Goal: Information Seeking & Learning: Check status

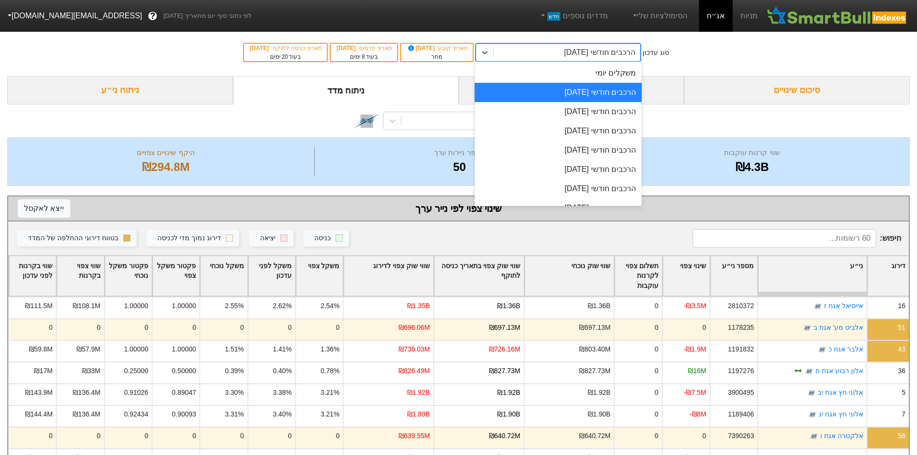
click at [591, 49] on div "הרכבים חודשי [DATE]" at bounding box center [599, 53] width 71 height 12
click at [615, 117] on div "הרכבים חודשי [DATE]" at bounding box center [558, 111] width 167 height 19
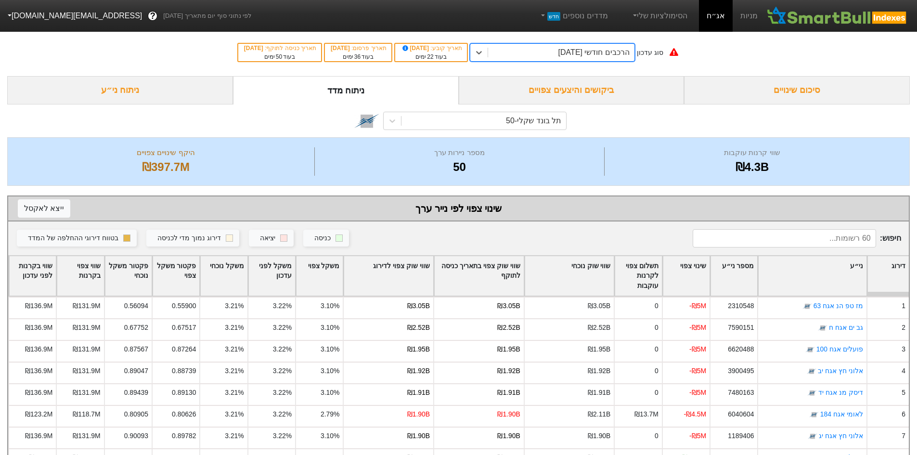
click at [590, 55] on div "הרכבים חודשי [DATE]" at bounding box center [593, 53] width 71 height 12
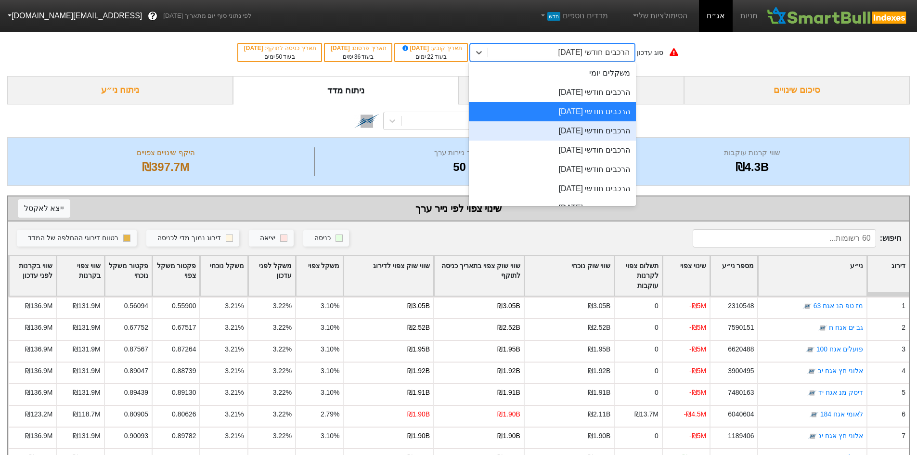
click at [601, 127] on div "הרכבים חודשי [DATE]" at bounding box center [552, 130] width 167 height 19
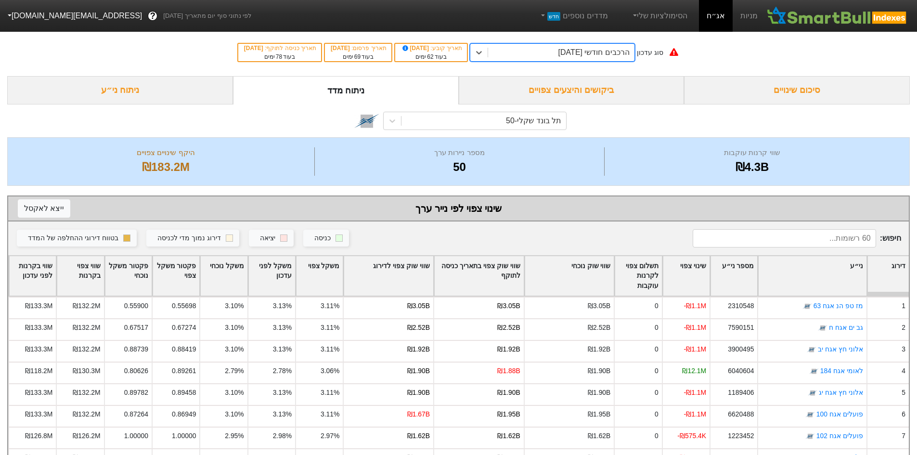
click at [588, 55] on div "הרכבים חודשי [DATE]" at bounding box center [593, 53] width 71 height 12
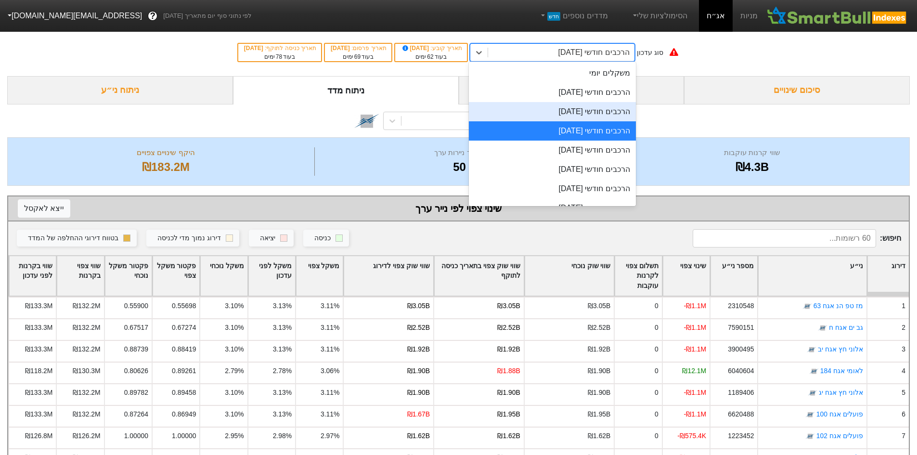
click at [595, 107] on div "הרכבים חודשי [DATE]" at bounding box center [552, 111] width 167 height 19
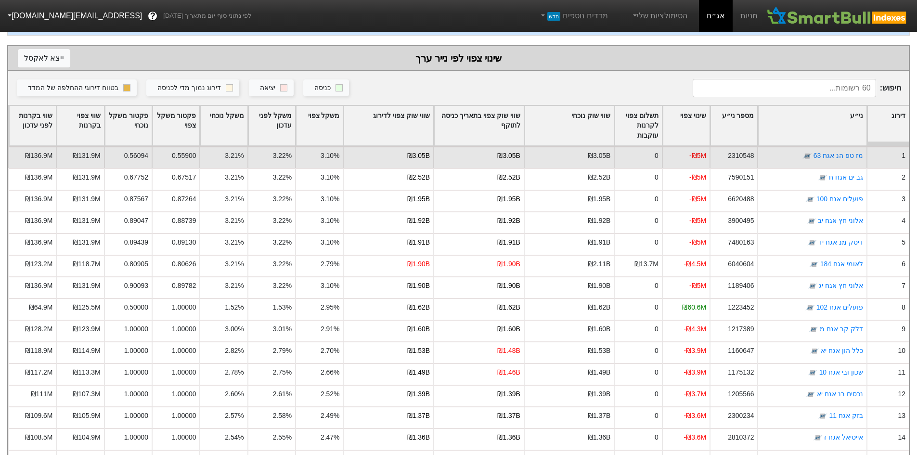
scroll to position [193, 0]
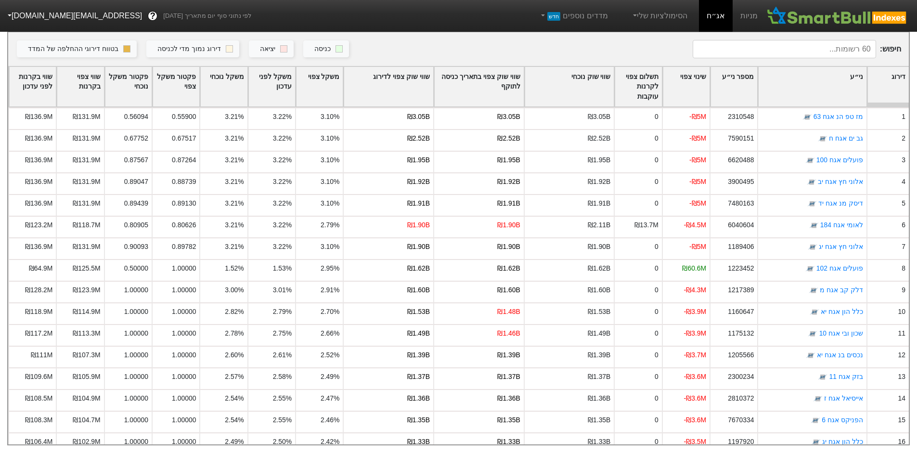
click at [422, 74] on div "שווי שוק צפוי לדירוג" at bounding box center [389, 87] width 90 height 40
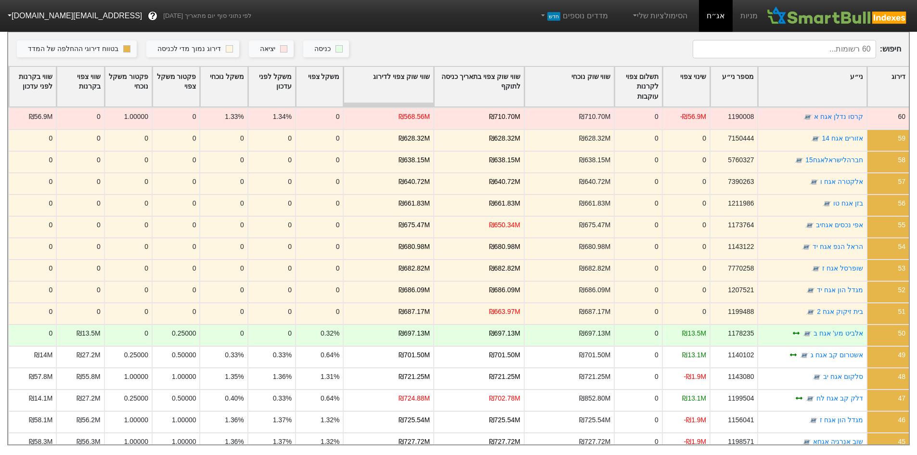
click at [421, 74] on div "שווי שוק צפוי לדירוג" at bounding box center [389, 87] width 90 height 40
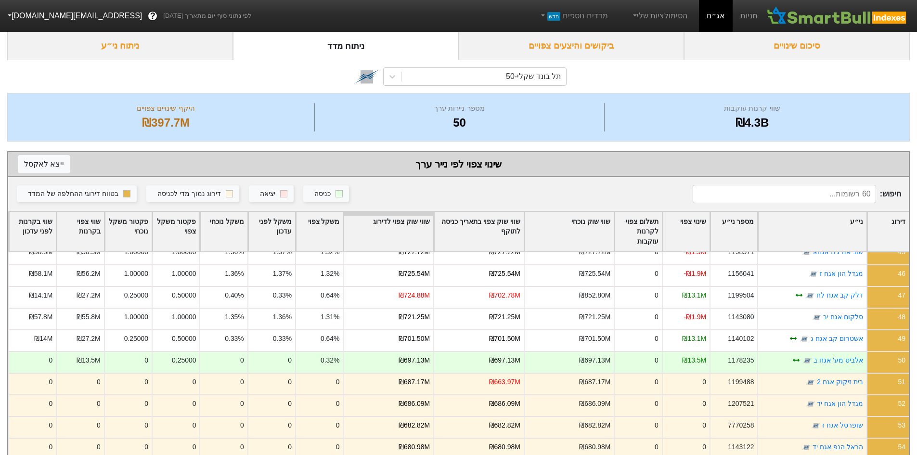
scroll to position [0, 0]
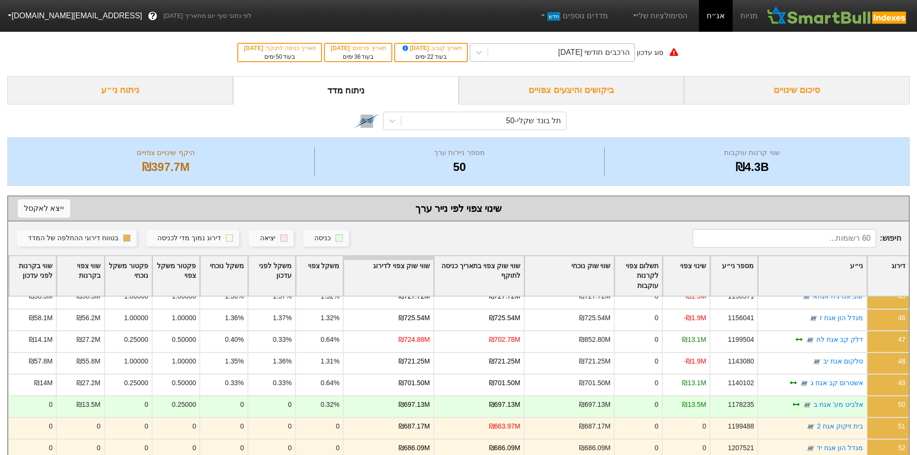
click at [550, 56] on div "הרכבים חודשי [DATE]" at bounding box center [561, 52] width 146 height 17
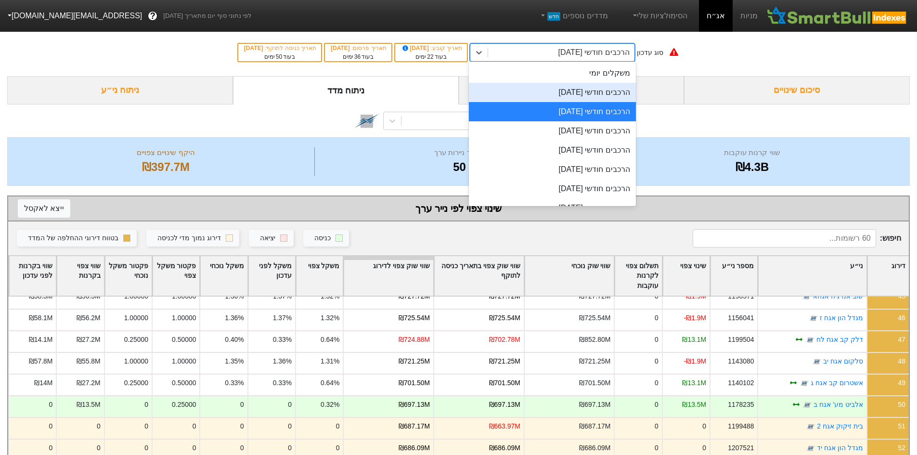
click at [577, 99] on div "הרכבים חודשי [DATE]" at bounding box center [552, 92] width 167 height 19
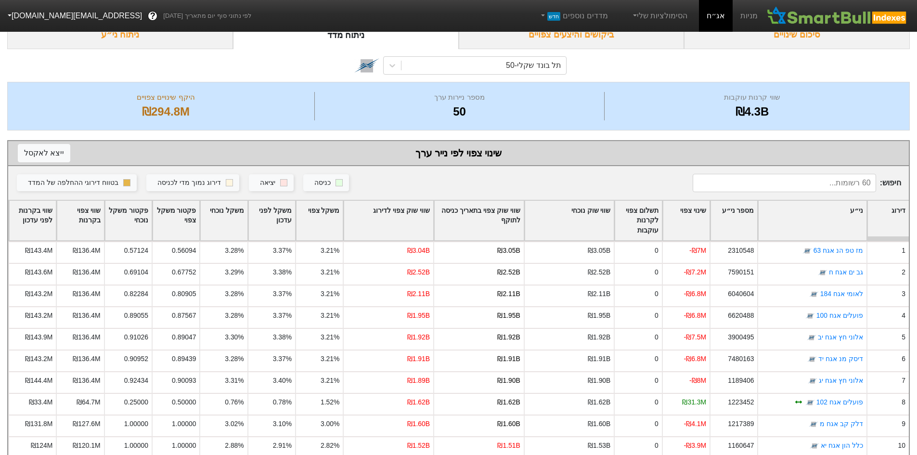
scroll to position [193, 0]
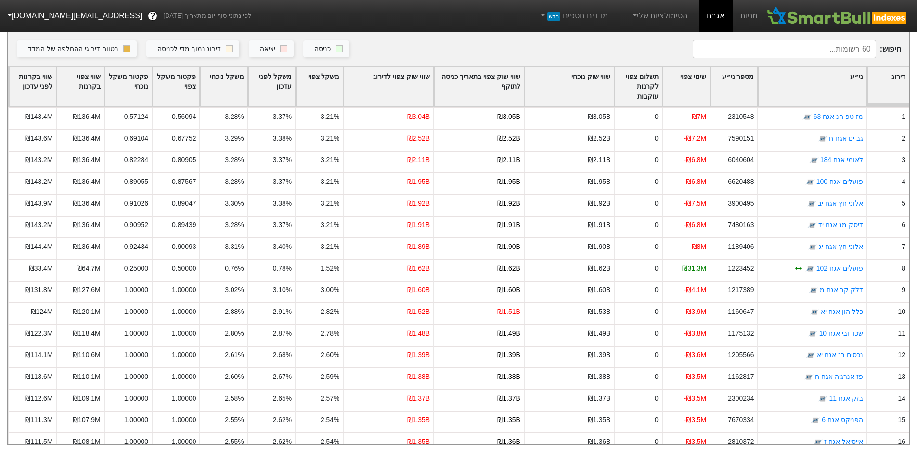
click at [414, 76] on div "שווי שוק צפוי לדירוג" at bounding box center [389, 87] width 90 height 40
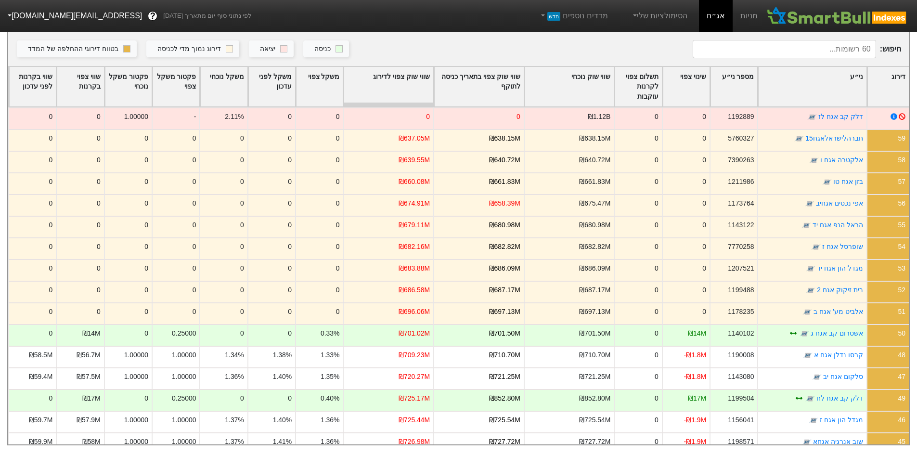
click at [404, 86] on div "שווי שוק צפוי לדירוג" at bounding box center [389, 87] width 90 height 40
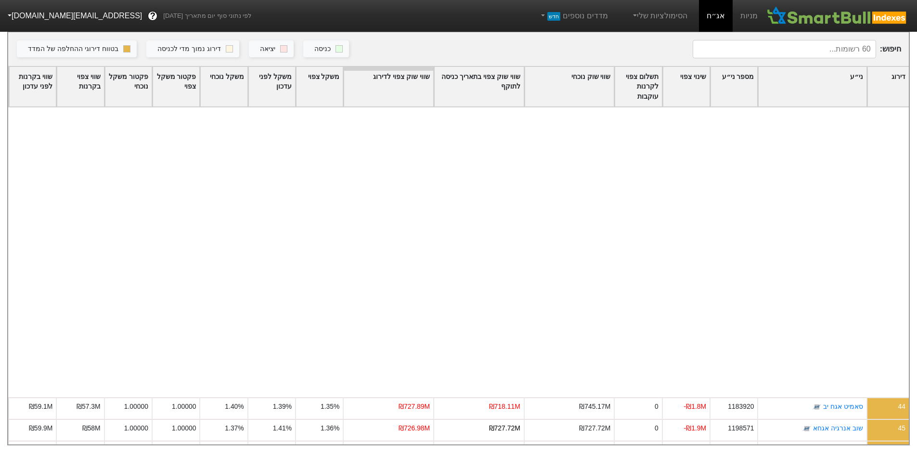
scroll to position [963, 0]
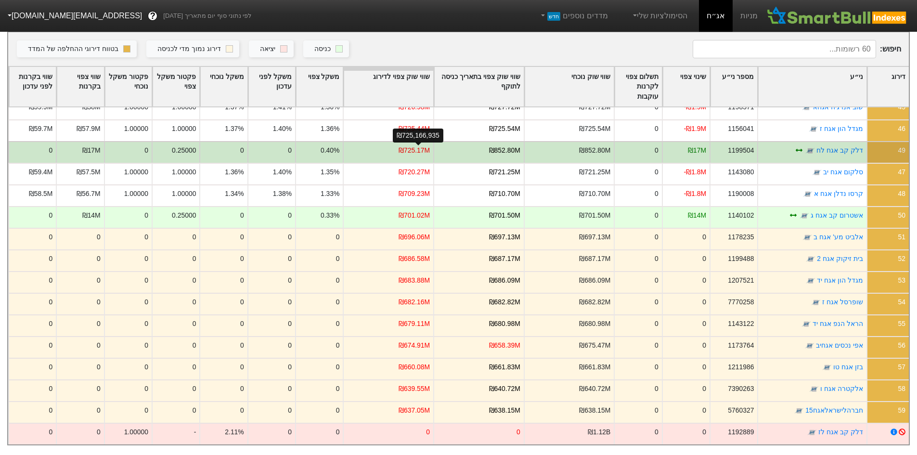
click at [430, 148] on div "₪725.17M" at bounding box center [414, 150] width 31 height 10
click at [461, 149] on div "₪852.80M" at bounding box center [478, 152] width 90 height 22
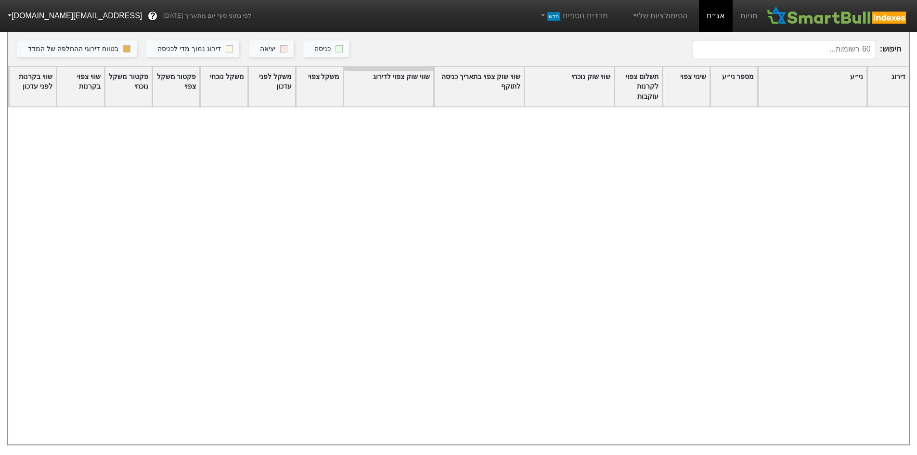
scroll to position [0, 0]
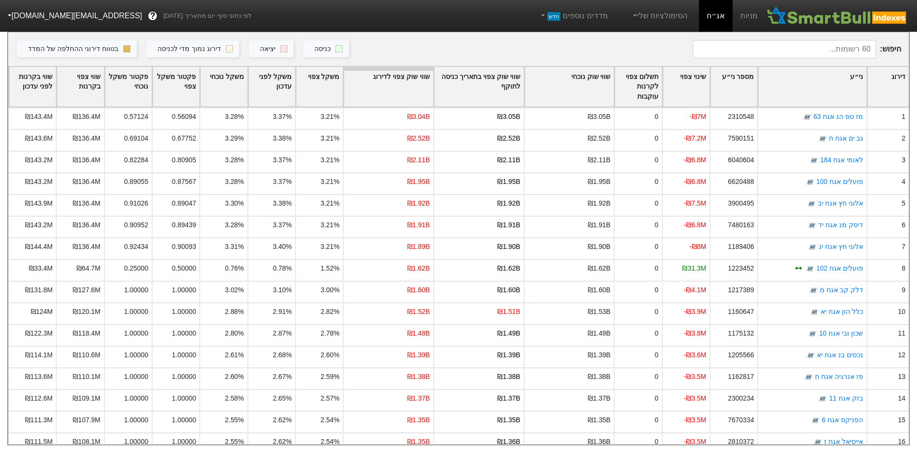
click at [702, 77] on div "שינוי צפוי" at bounding box center [686, 87] width 47 height 40
click at [698, 72] on div "שינוי צפוי" at bounding box center [686, 87] width 47 height 40
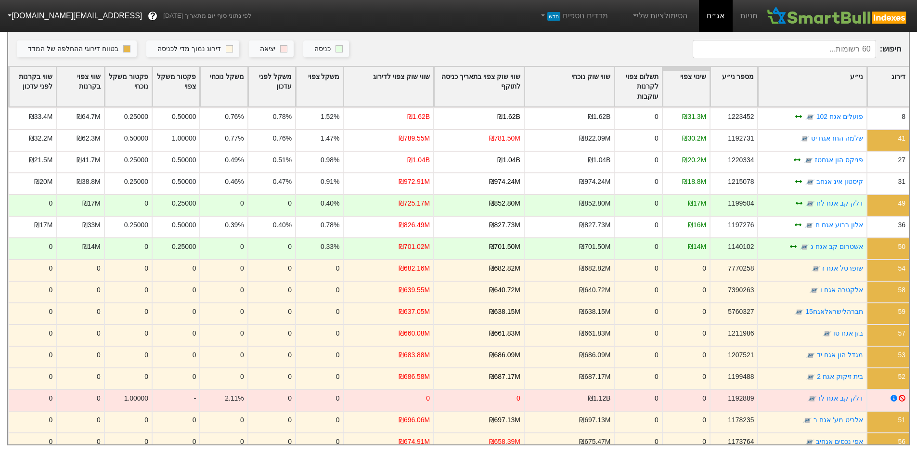
click at [374, 81] on div "שווי שוק צפוי לדירוג" at bounding box center [389, 87] width 90 height 40
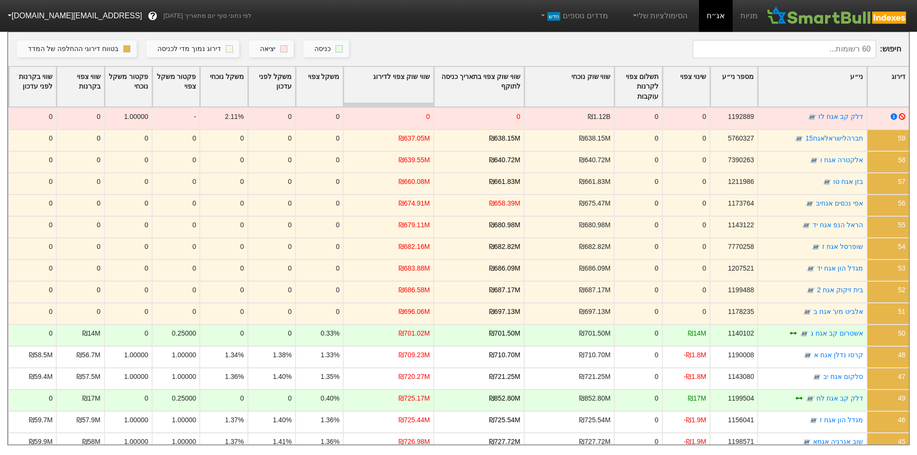
click at [392, 79] on div "שווי שוק צפוי לדירוג" at bounding box center [389, 87] width 90 height 40
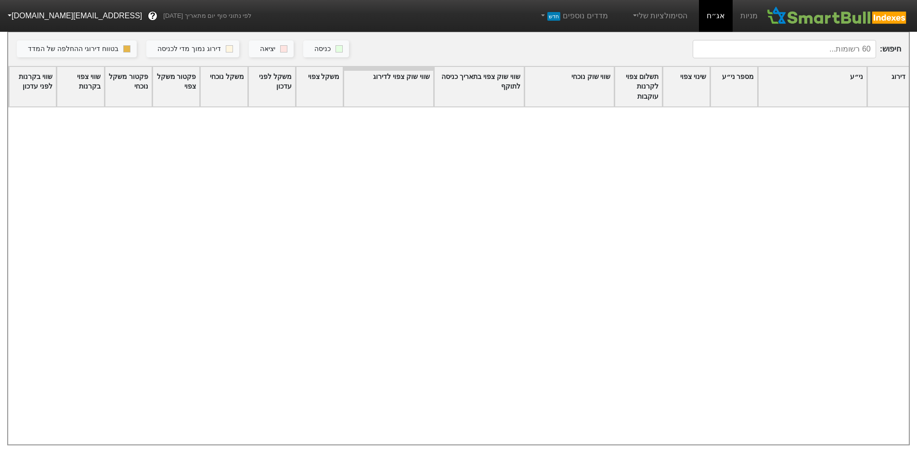
scroll to position [963, 0]
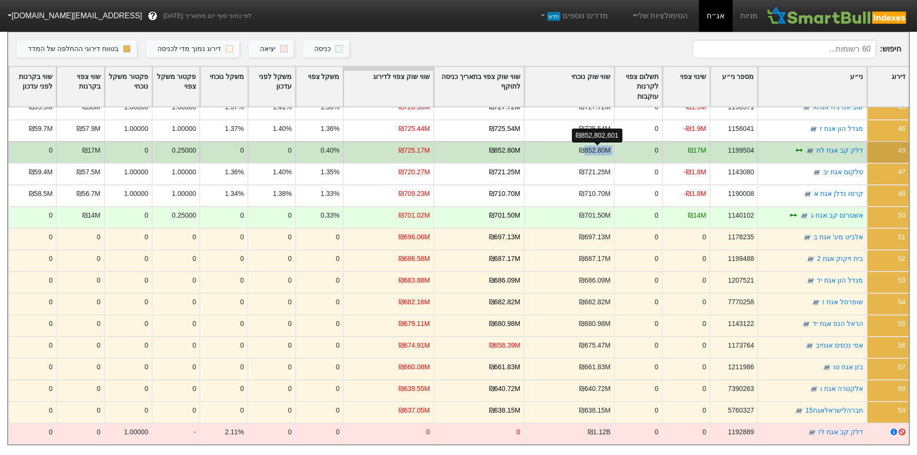
drag, startPoint x: 494, startPoint y: 150, endPoint x: 584, endPoint y: 145, distance: 90.2
click at [584, 145] on div "49 דלק קב אגח לח 1199504 ₪17M 0 ₪852.80M ₪852.80M ₪725.17M 0.40% 0 0 0.25000 0 …" at bounding box center [458, 152] width 901 height 22
click at [610, 149] on div "₪852.80M" at bounding box center [594, 150] width 31 height 10
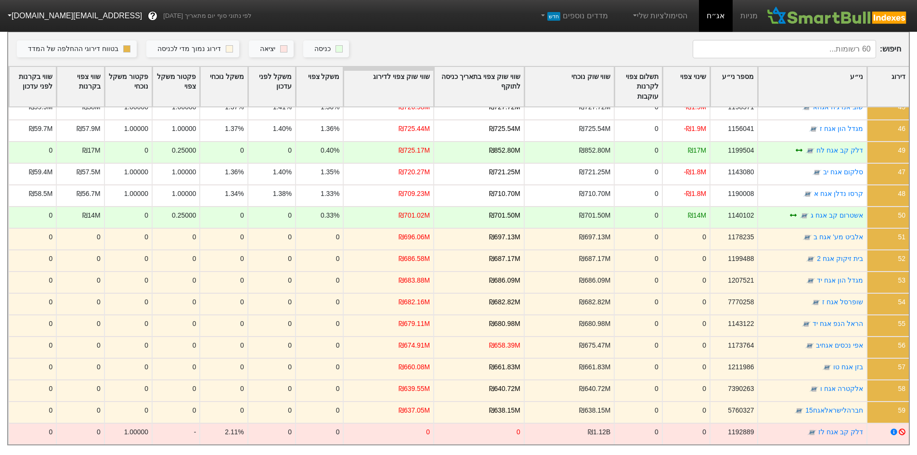
click at [816, 70] on div "ני״ע" at bounding box center [812, 87] width 108 height 40
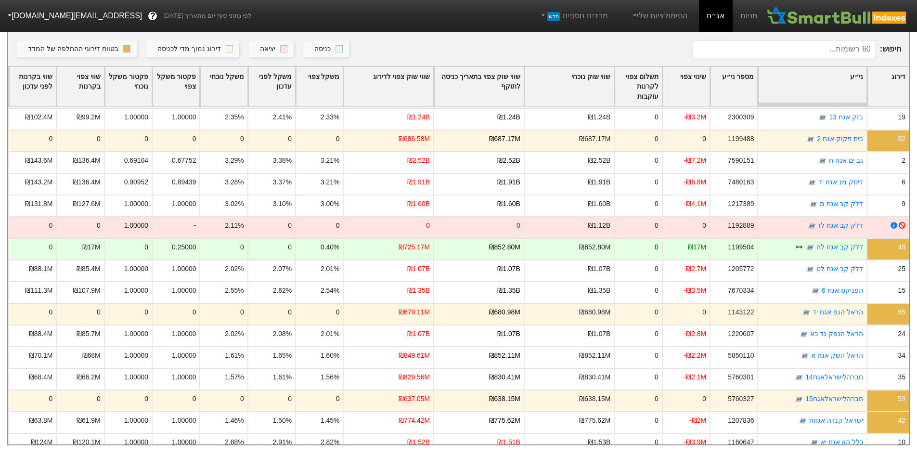
scroll to position [385, 0]
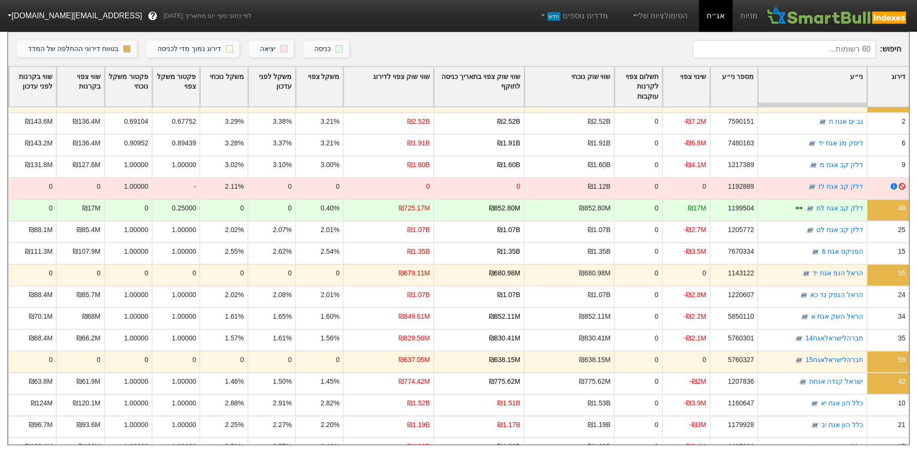
click at [394, 77] on div "שווי שוק צפוי לדירוג" at bounding box center [389, 87] width 90 height 40
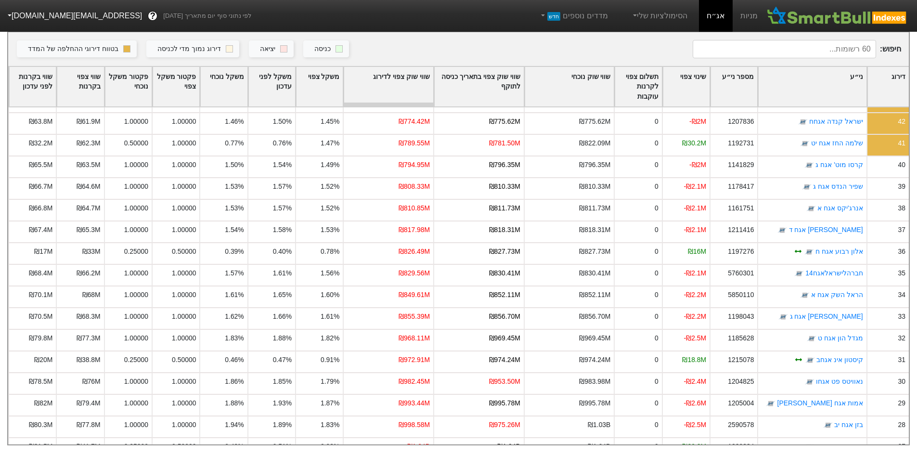
click at [418, 77] on div "שווי שוק צפוי לדירוג" at bounding box center [389, 87] width 90 height 40
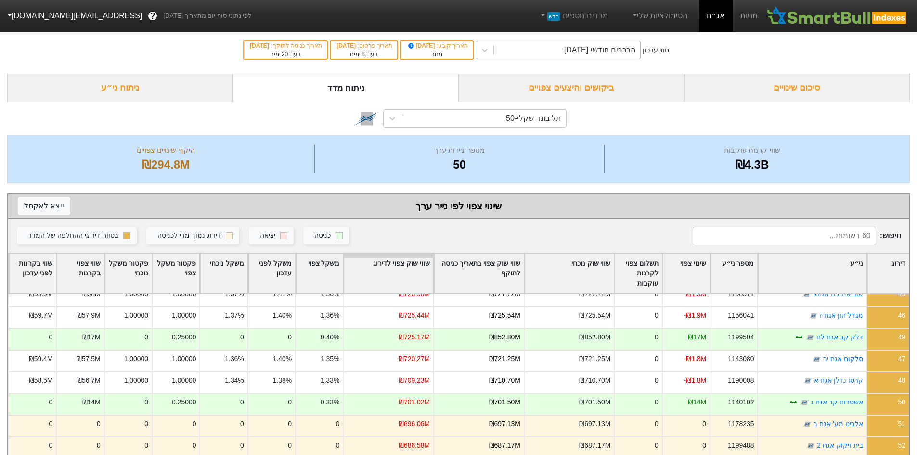
scroll to position [0, 0]
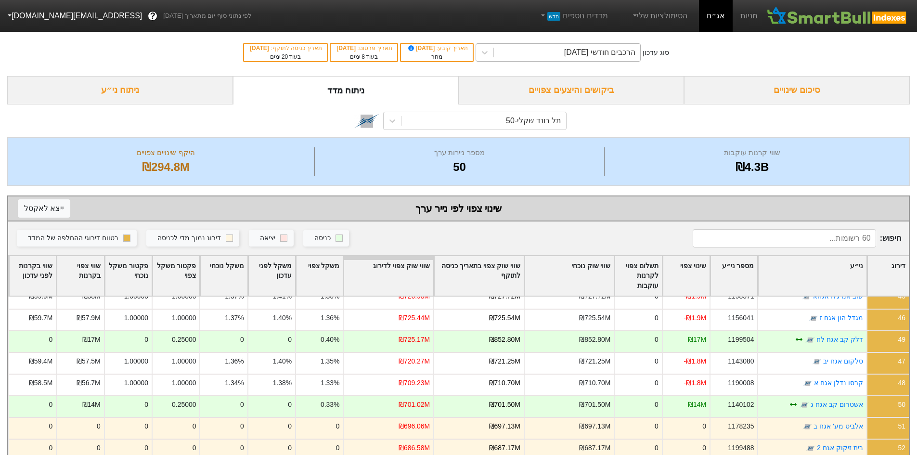
click at [618, 59] on div "הרכבים חודשי [DATE]" at bounding box center [567, 52] width 146 height 17
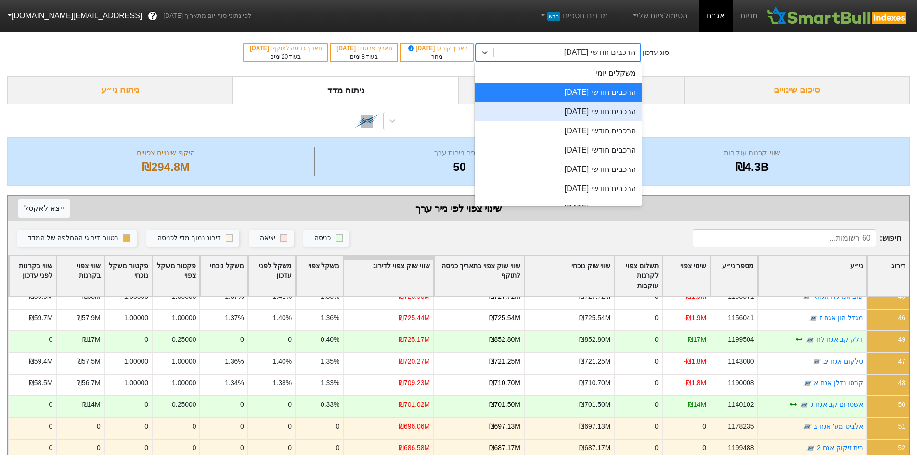
click at [618, 105] on div "הרכבים חודשי [DATE]" at bounding box center [558, 111] width 167 height 19
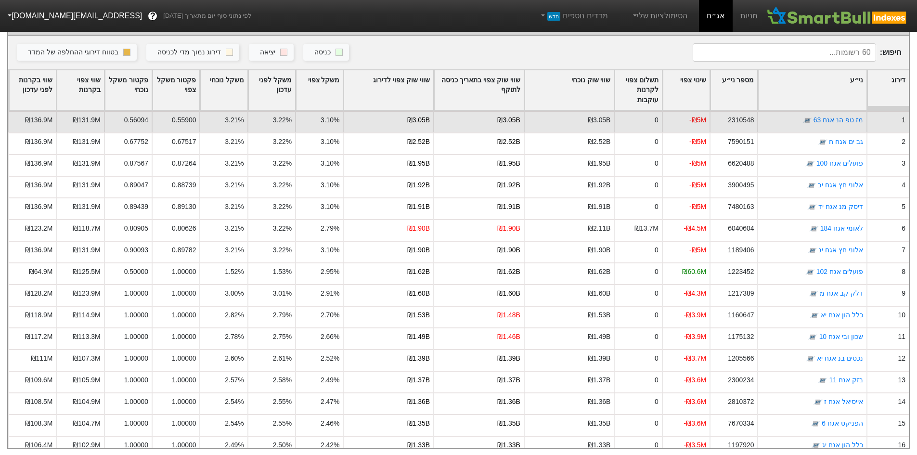
scroll to position [193, 0]
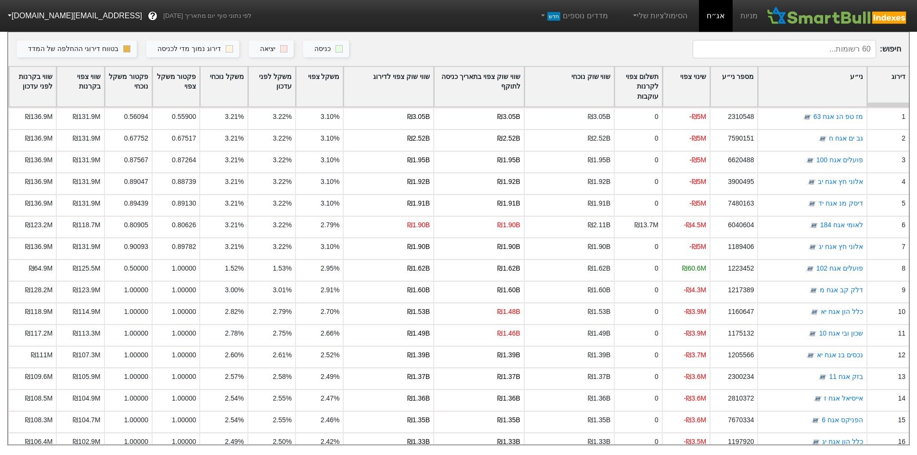
click at [421, 83] on div "שווי שוק צפוי לדירוג" at bounding box center [389, 87] width 90 height 40
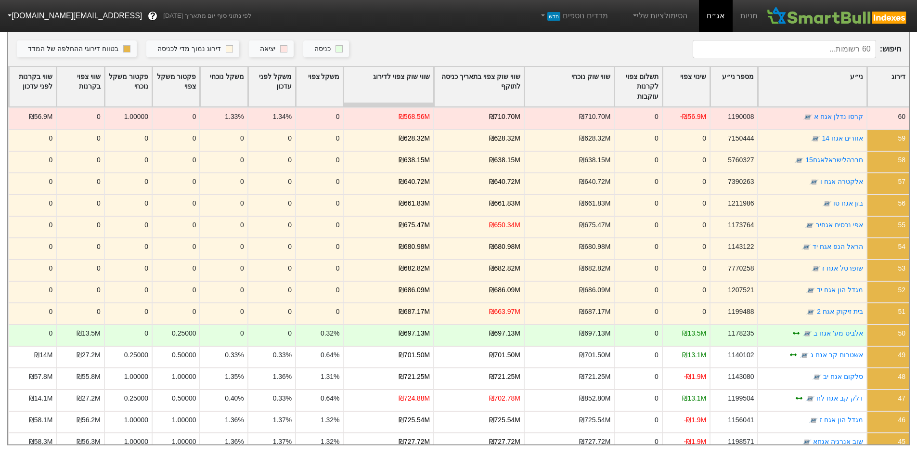
click at [417, 82] on div "שווי שוק צפוי לדירוג" at bounding box center [389, 87] width 90 height 40
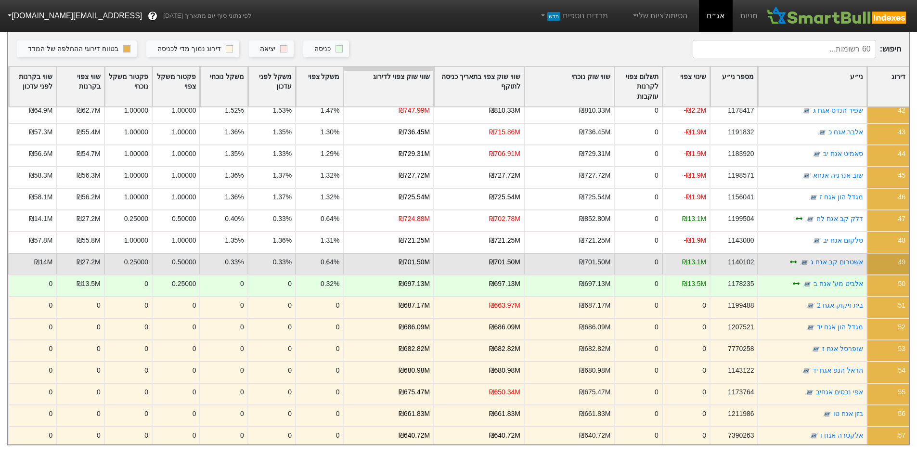
scroll to position [834, 0]
